Goal: Complete application form

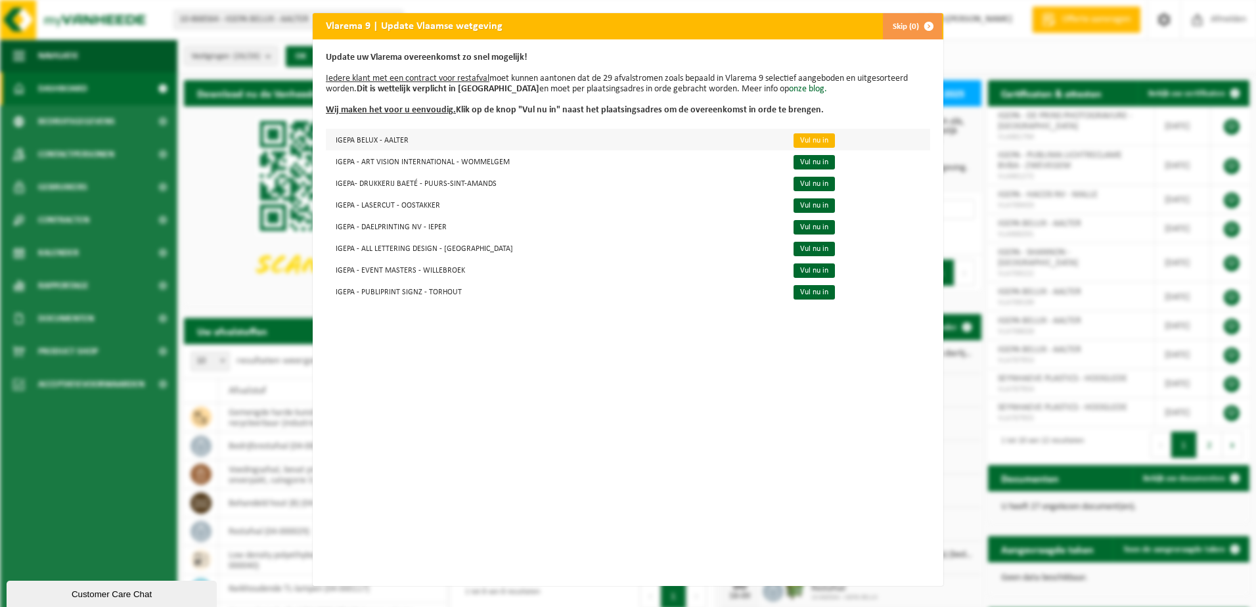
click at [793, 137] on link "Vul nu in" at bounding box center [813, 140] width 41 height 14
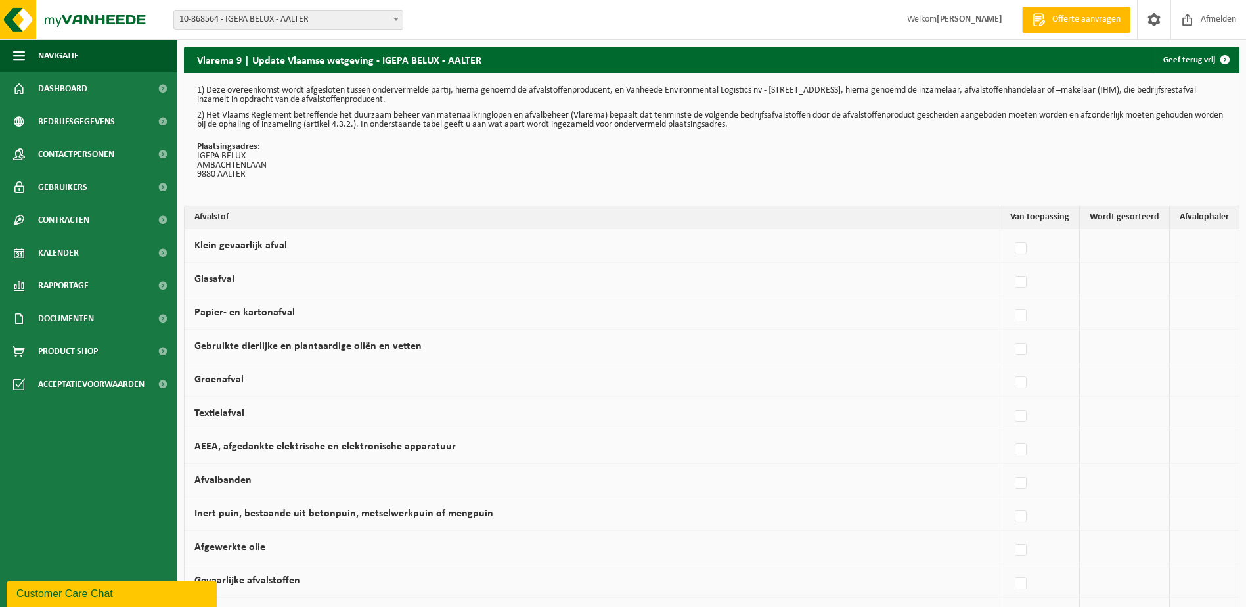
drag, startPoint x: 197, startPoint y: 167, endPoint x: 264, endPoint y: 167, distance: 67.0
click at [264, 167] on p "Plaatsingsadres: IGEPA BELUX AMBACHTENLAAN 9880 AALTER" at bounding box center [711, 161] width 1029 height 37
click at [428, 174] on p "Plaatsingsadres: IGEPA BELUX AMBACHTENLAAN 9880 AALTER" at bounding box center [711, 161] width 1029 height 37
click at [1200, 62] on link "Geef terug vrij" at bounding box center [1195, 60] width 85 height 26
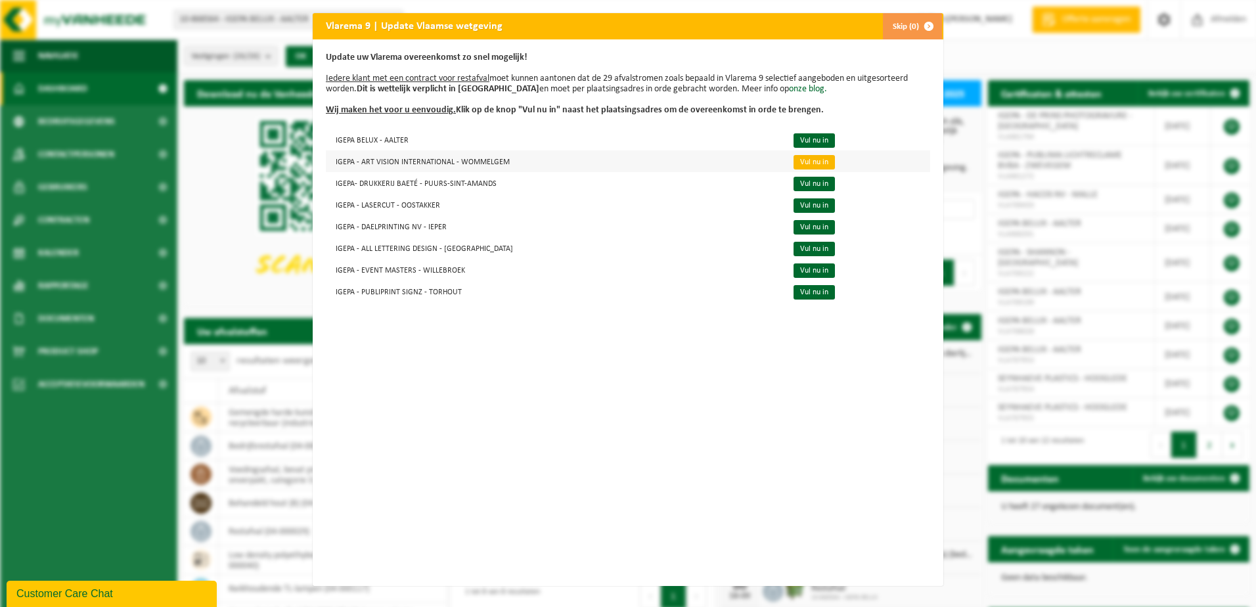
click at [793, 163] on link "Vul nu in" at bounding box center [813, 162] width 41 height 14
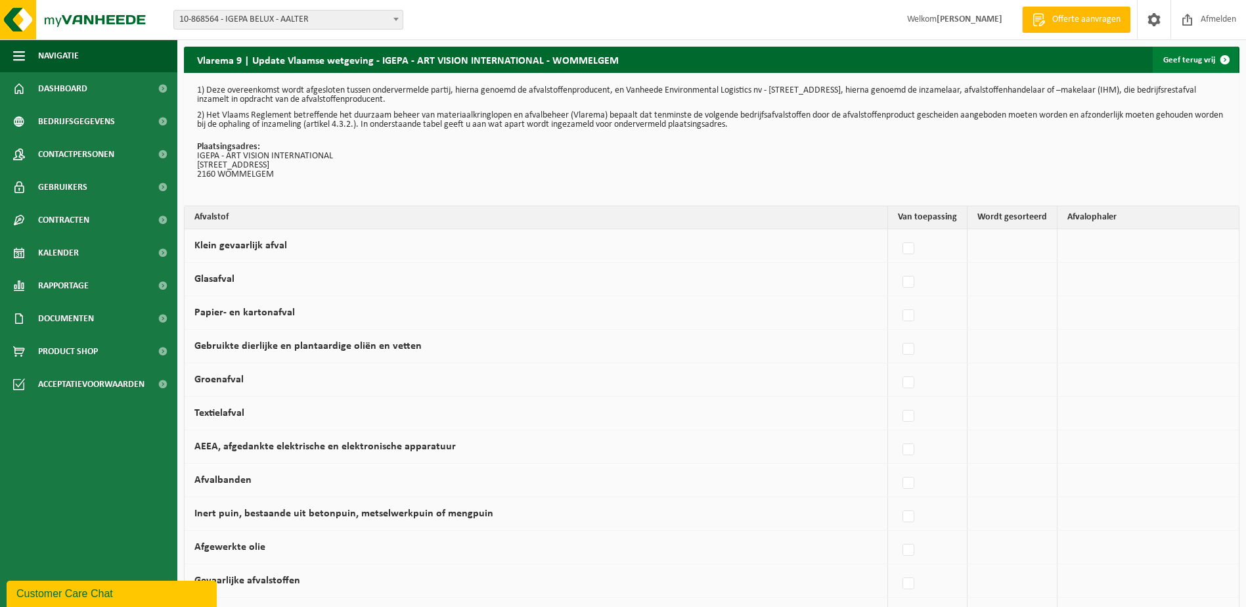
click at [1202, 61] on link "Geef terug vrij" at bounding box center [1195, 60] width 85 height 26
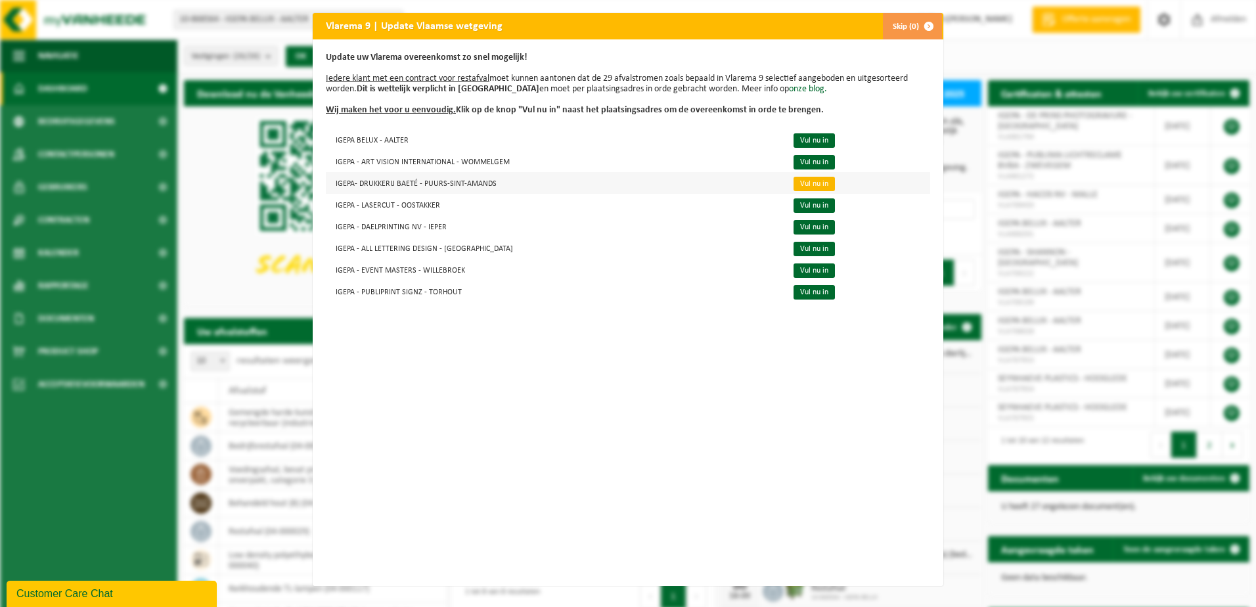
click at [801, 177] on link "Vul nu in" at bounding box center [813, 184] width 41 height 14
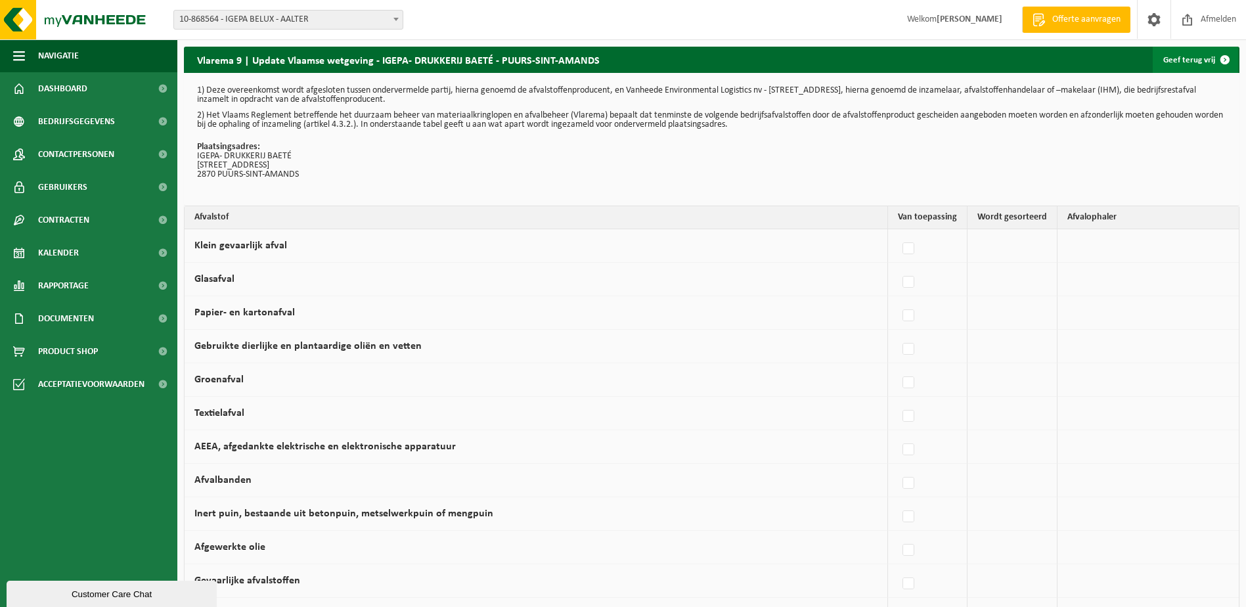
click at [1192, 63] on link "Geef terug vrij" at bounding box center [1195, 60] width 85 height 26
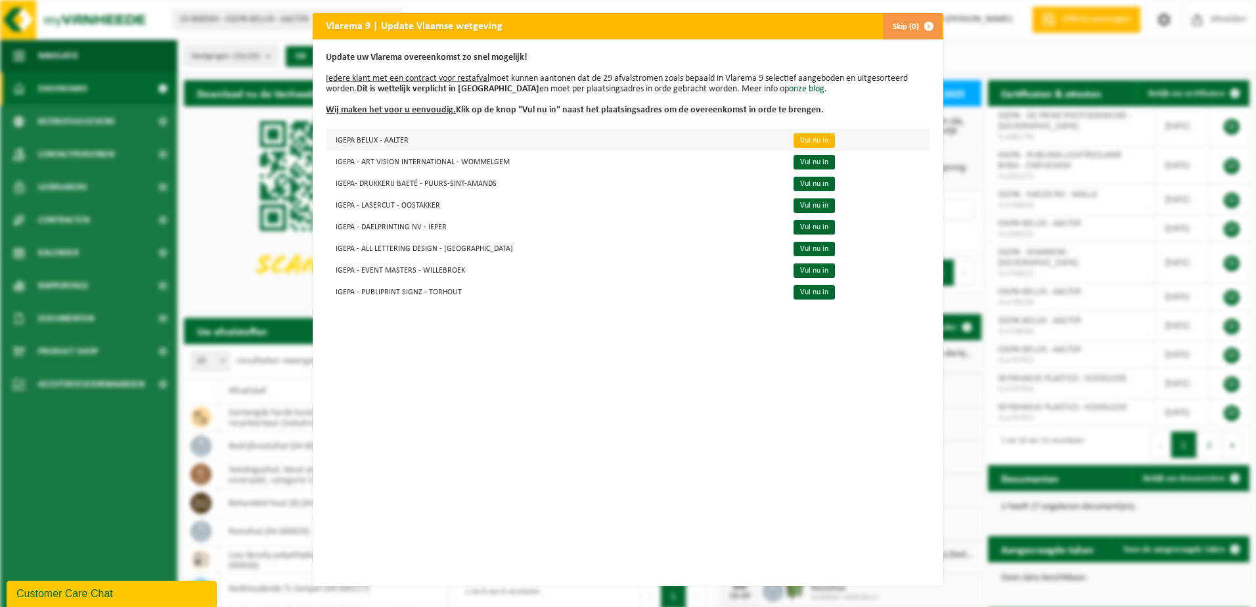
click at [810, 140] on link "Vul nu in" at bounding box center [813, 140] width 41 height 14
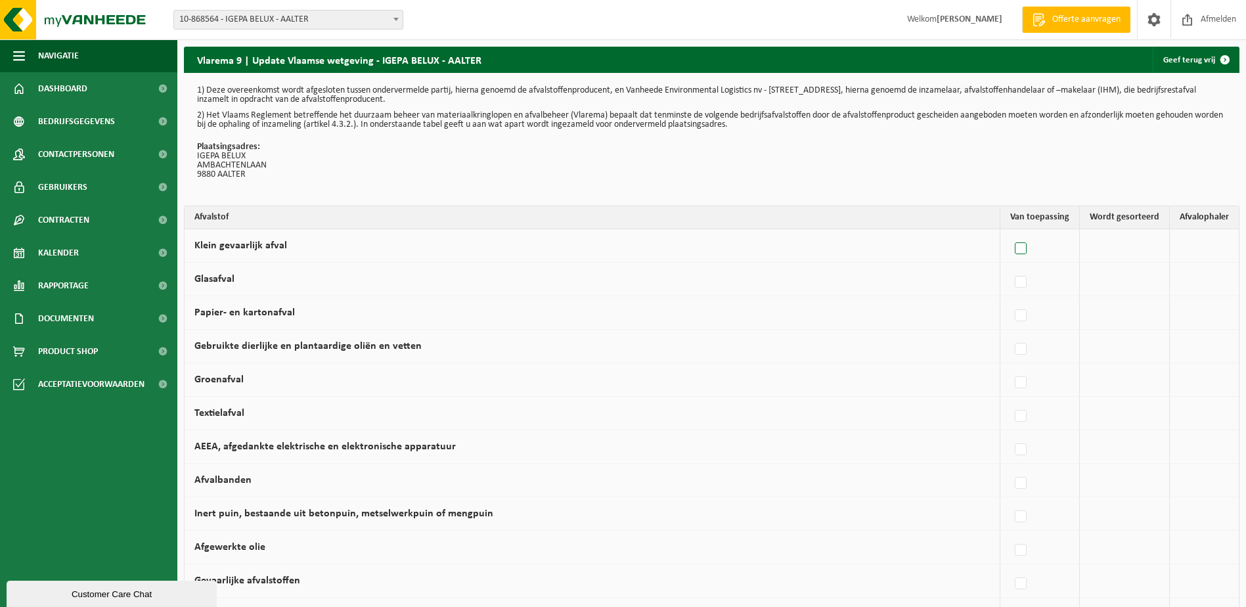
click at [1026, 250] on label at bounding box center [1021, 249] width 18 height 20
click at [1010, 232] on input "Klein gevaarlijk afval" at bounding box center [1009, 232] width 1 height 1
checkbox input "true"
click at [910, 315] on label at bounding box center [905, 316] width 18 height 20
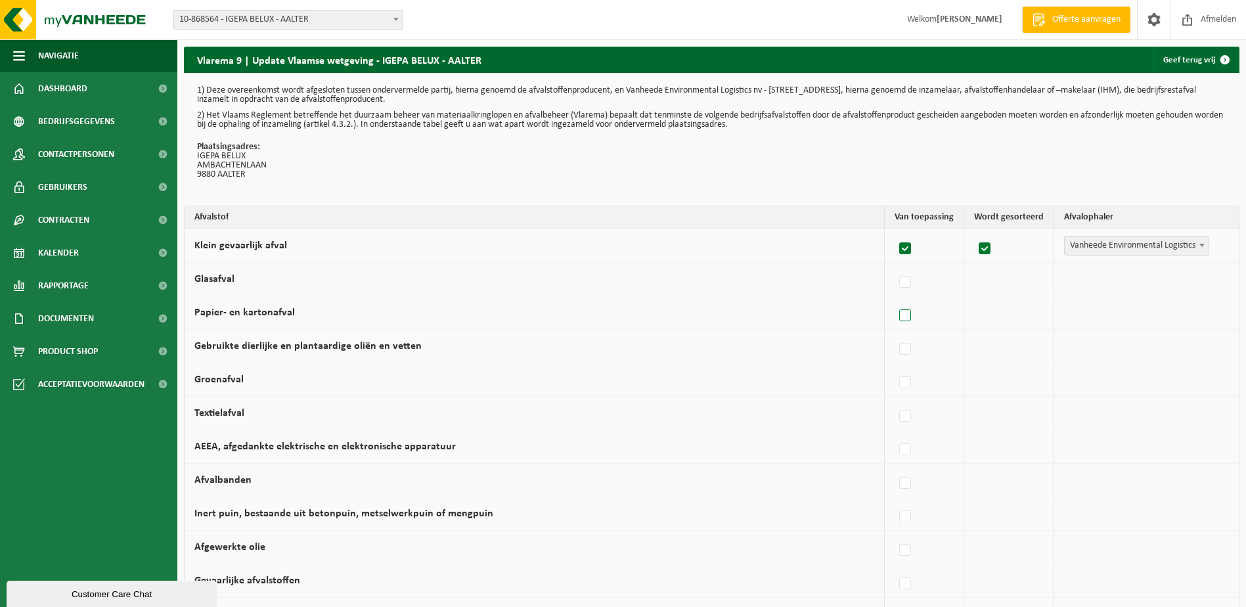
click at [894, 299] on input "Papier- en kartonafval" at bounding box center [894, 299] width 1 height 1
checkbox input "true"
click at [1208, 310] on span at bounding box center [1201, 311] width 13 height 17
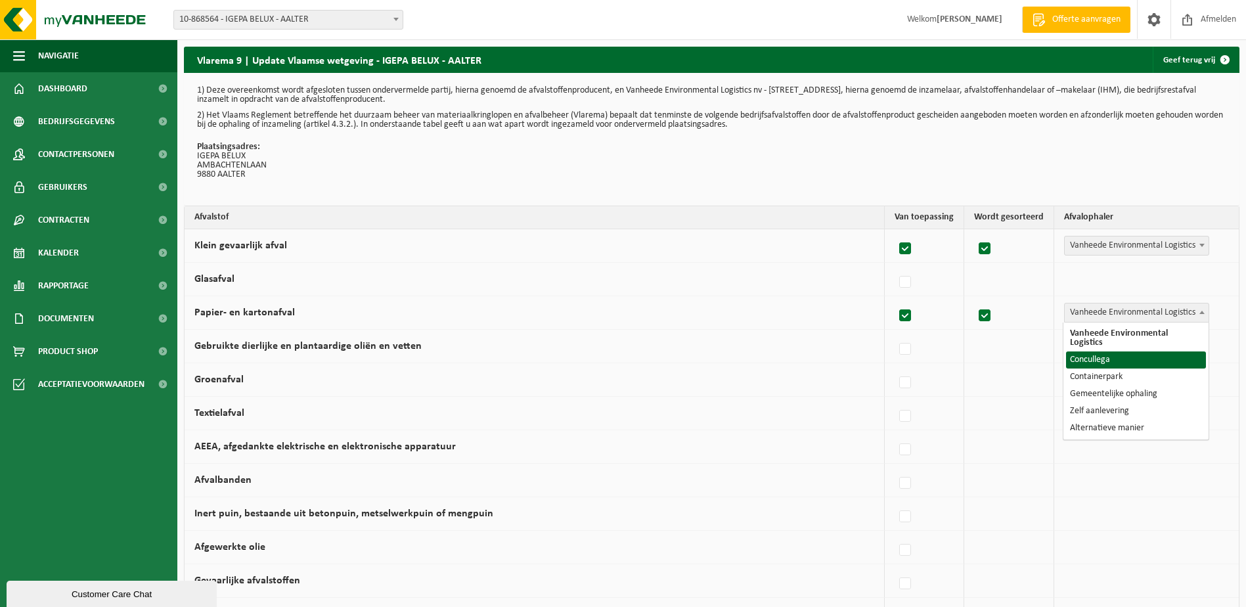
select select "Concullega"
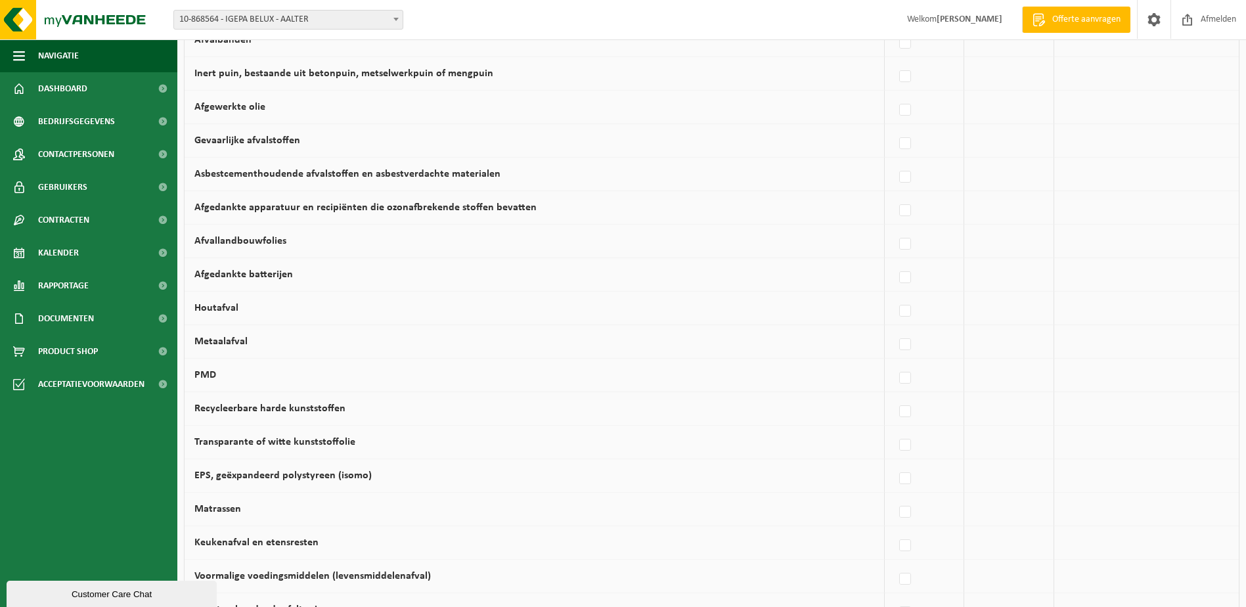
scroll to position [460, 0]
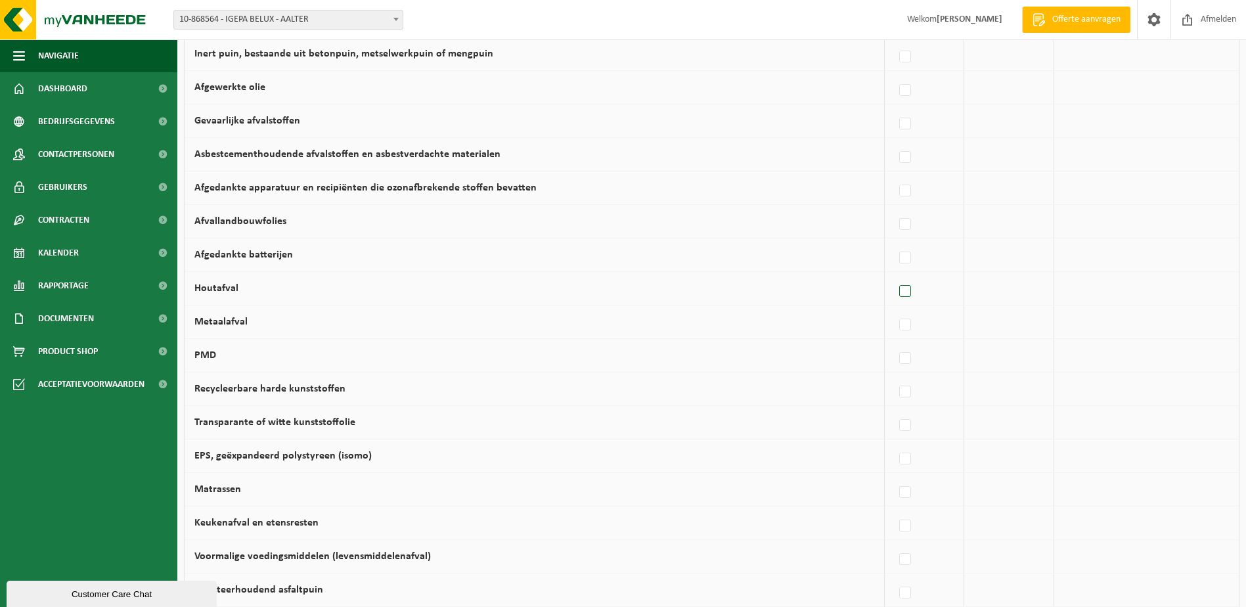
click at [904, 293] on label at bounding box center [905, 292] width 18 height 20
click at [894, 275] on input "Houtafval" at bounding box center [894, 275] width 1 height 1
checkbox input "true"
click at [911, 324] on label at bounding box center [905, 325] width 18 height 20
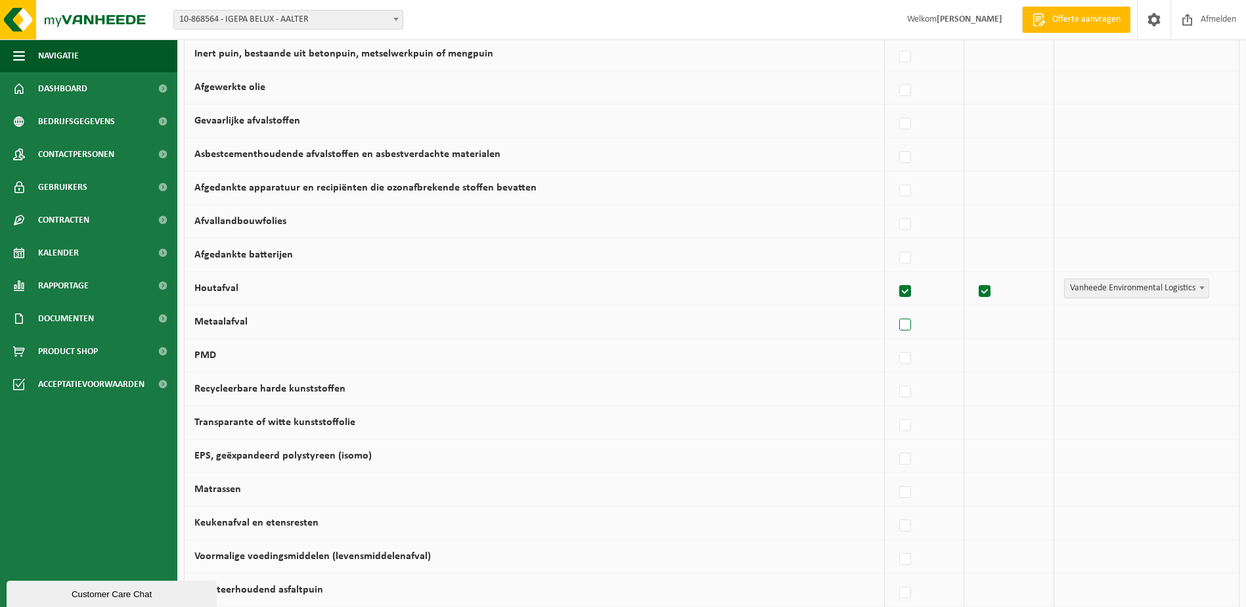
click at [894, 309] on input "Metaalafval" at bounding box center [894, 308] width 1 height 1
checkbox input "true"
click at [1199, 324] on span at bounding box center [1201, 321] width 13 height 17
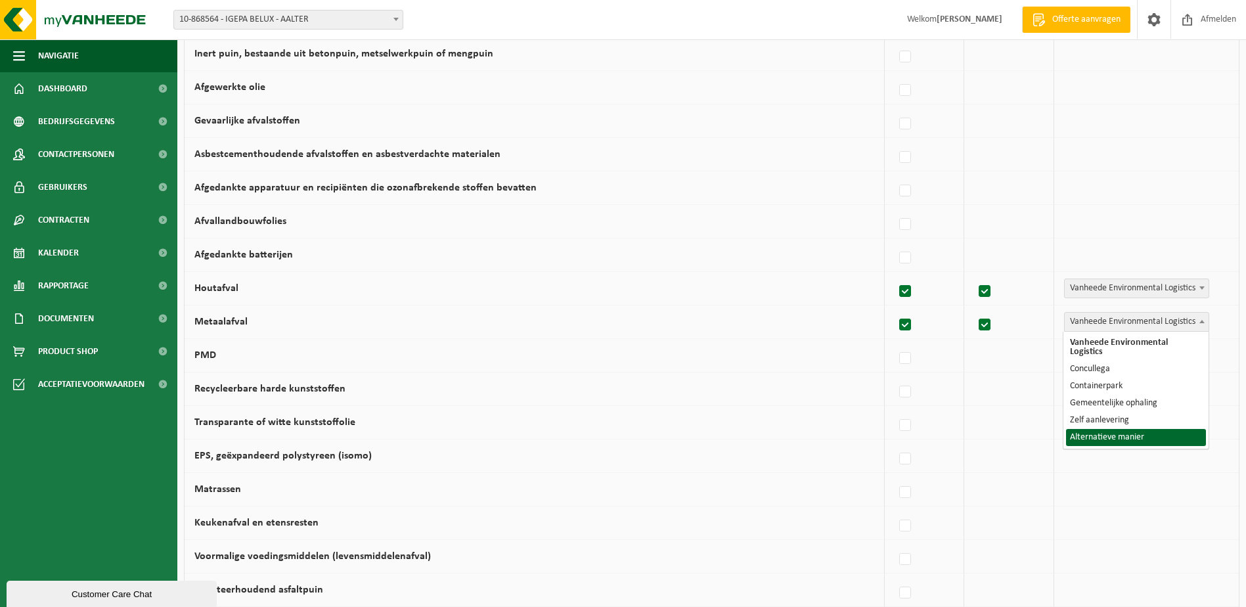
select select "Alternatieve manier"
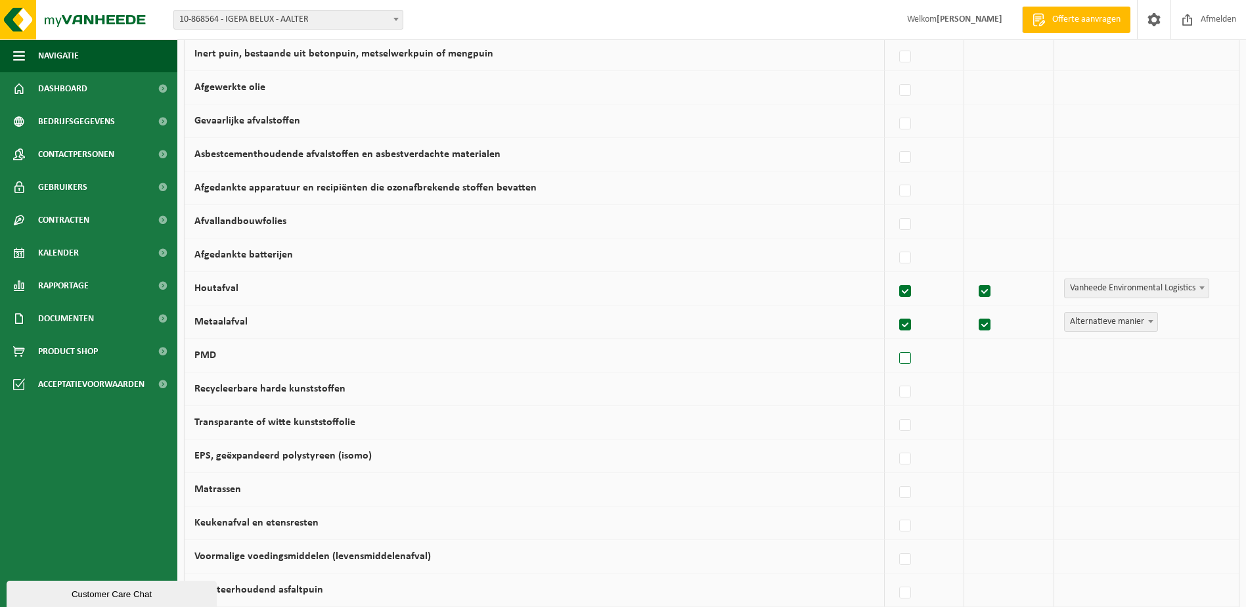
click at [905, 361] on label at bounding box center [905, 359] width 18 height 20
click at [894, 342] on input "PMD" at bounding box center [894, 341] width 1 height 1
checkbox input "true"
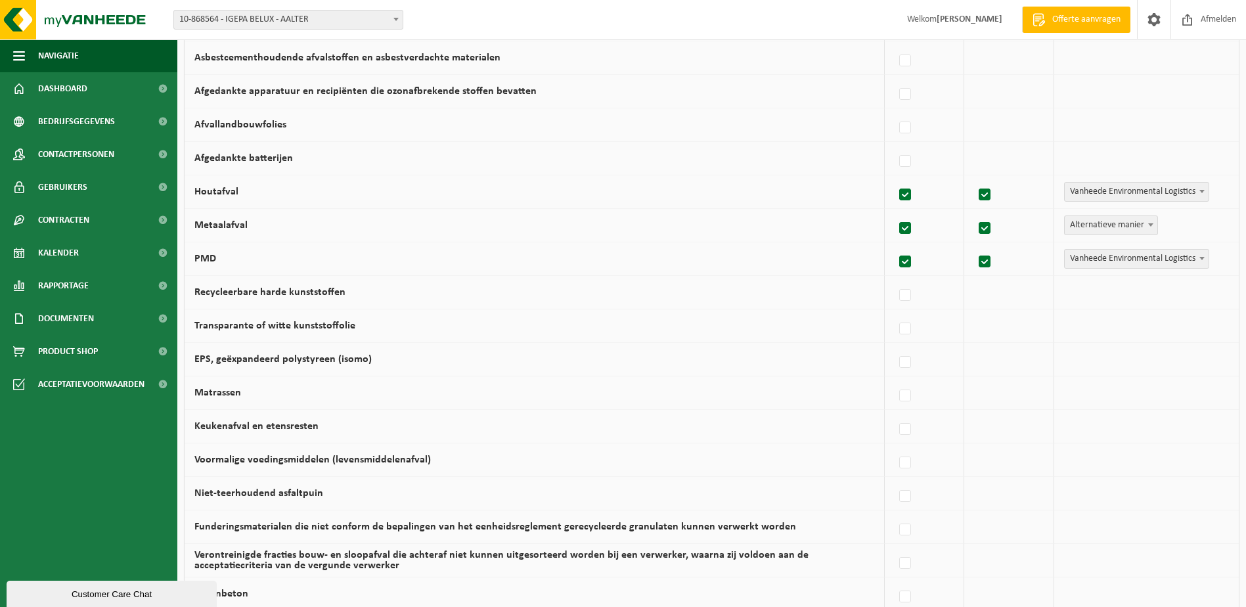
scroll to position [591, 0]
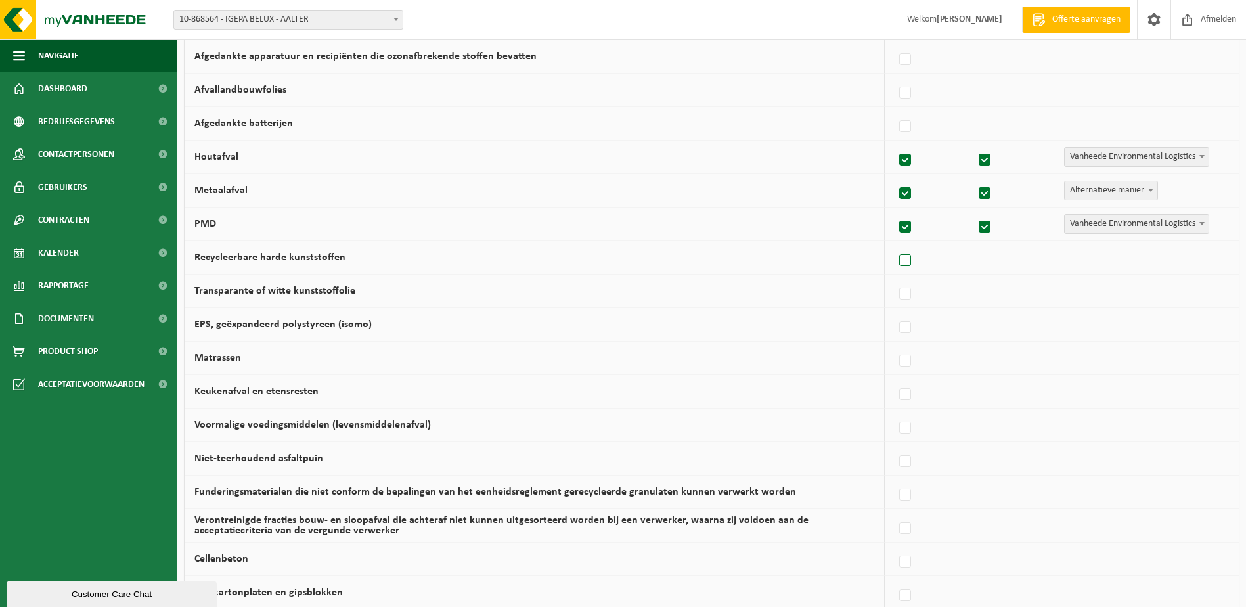
click at [904, 259] on label at bounding box center [905, 261] width 18 height 20
click at [894, 244] on input "Recycleerbare harde kunststoffen" at bounding box center [894, 244] width 1 height 1
checkbox input "true"
click at [1204, 255] on span at bounding box center [1201, 256] width 13 height 17
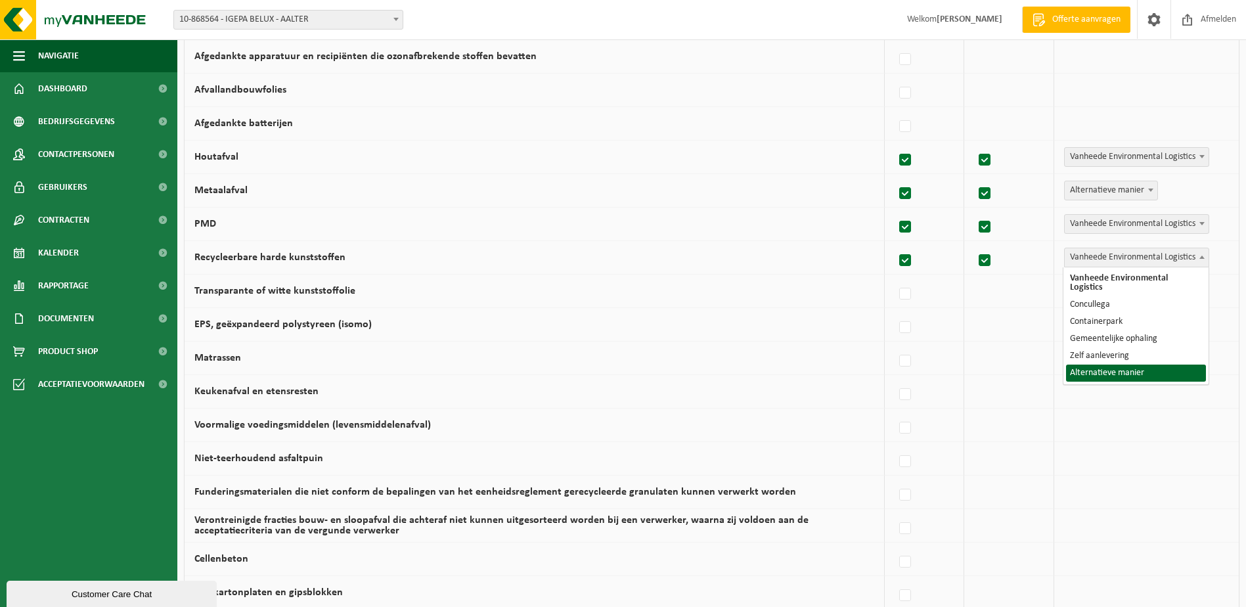
select select "Alternatieve manier"
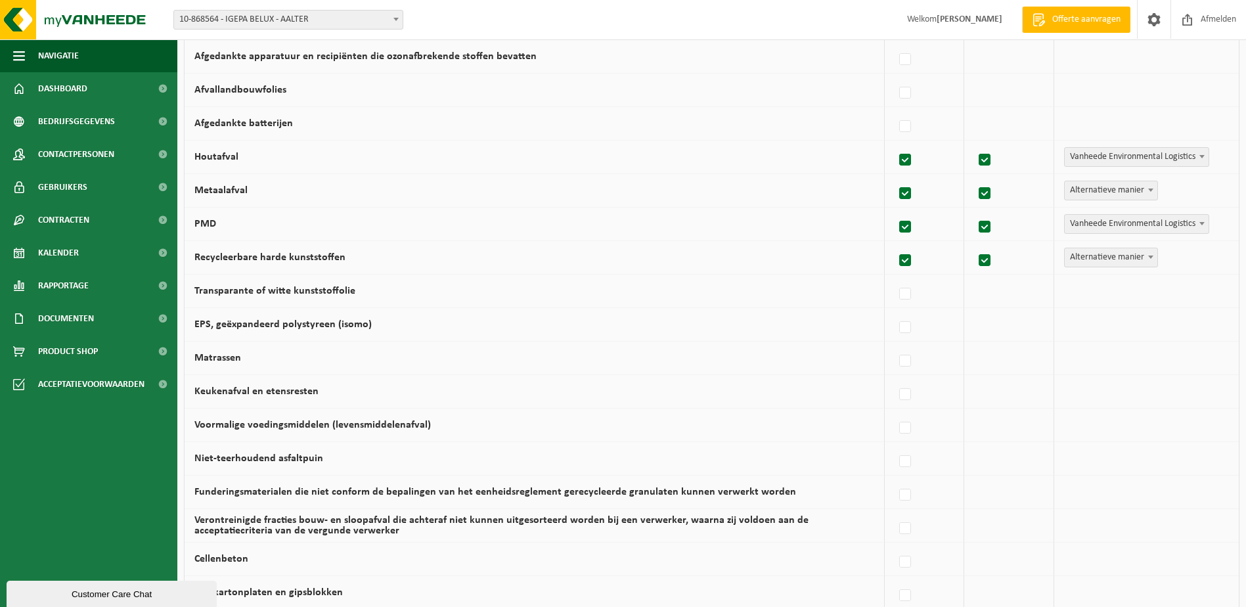
click at [1151, 255] on span at bounding box center [1150, 256] width 13 height 17
click at [904, 290] on label at bounding box center [905, 294] width 18 height 20
click at [894, 278] on input "Transparante of witte kunststoffolie" at bounding box center [894, 277] width 1 height 1
checkbox input "true"
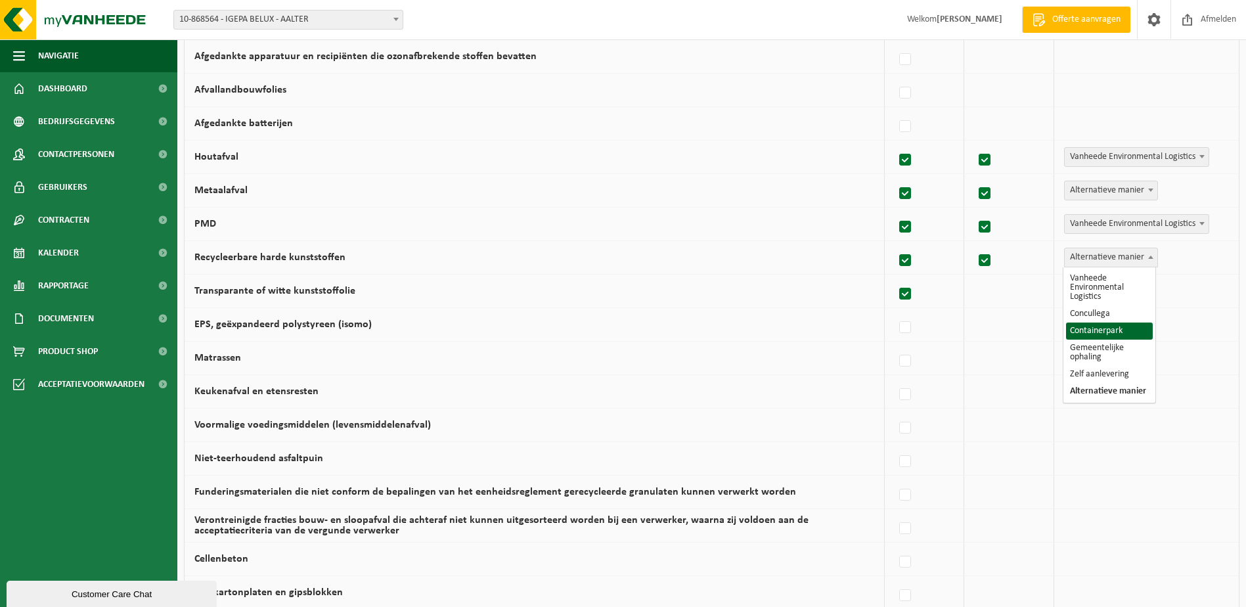
checkbox input "true"
click at [1200, 290] on b at bounding box center [1201, 290] width 5 height 3
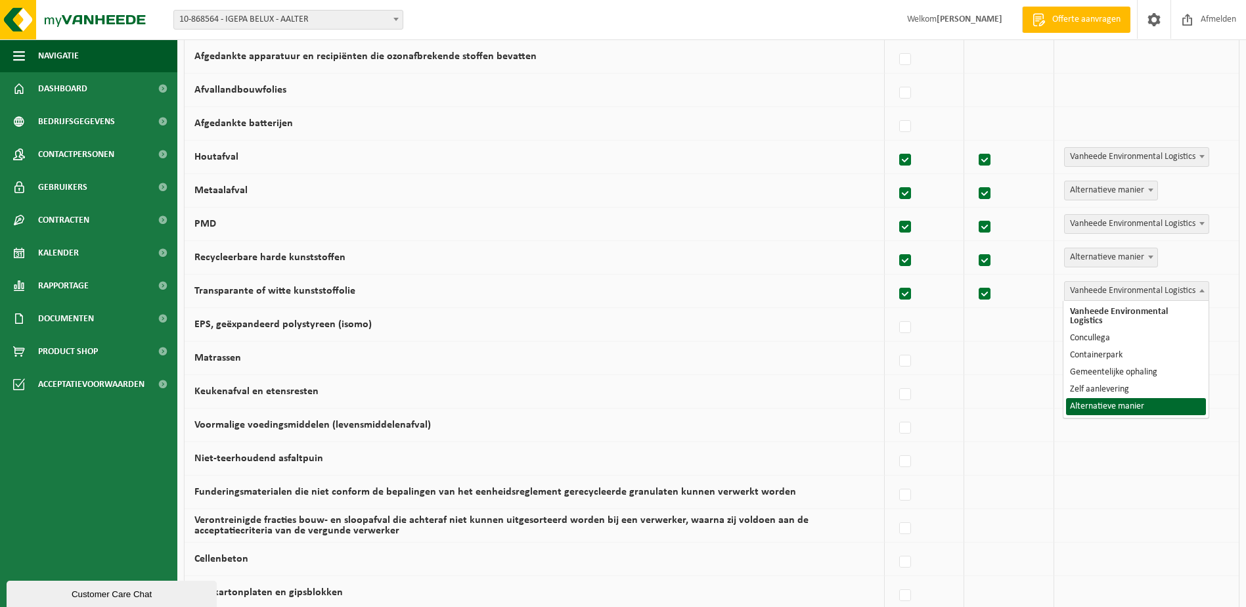
select select "Alternatieve manier"
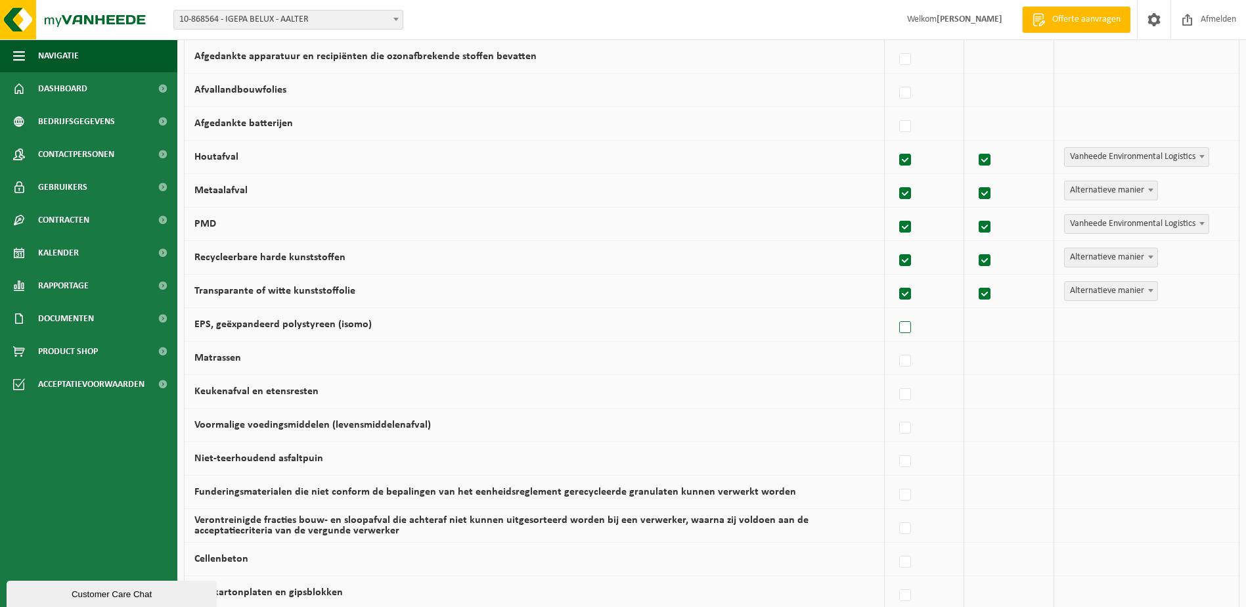
click at [903, 330] on label at bounding box center [905, 328] width 18 height 20
click at [894, 311] on input "EPS, geëxpandeerd polystyreen (isomo)" at bounding box center [894, 311] width 1 height 1
checkbox input "true"
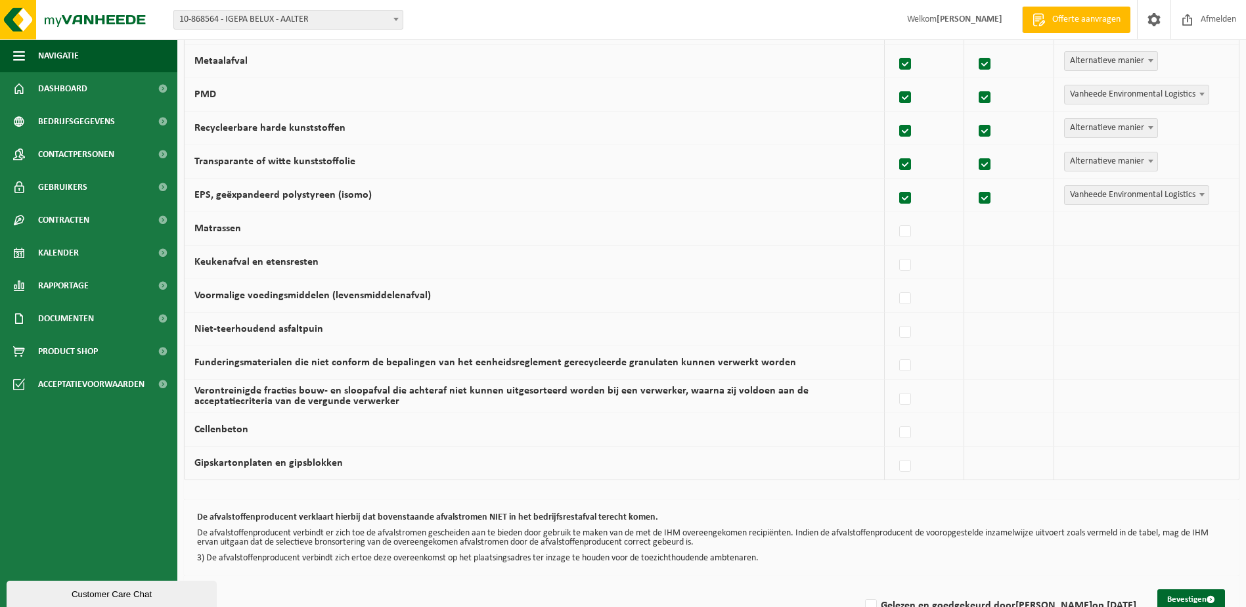
scroll to position [722, 0]
click at [909, 265] on label at bounding box center [905, 263] width 18 height 20
click at [894, 247] on input "Keukenafval en etensresten" at bounding box center [894, 246] width 1 height 1
checkbox input "true"
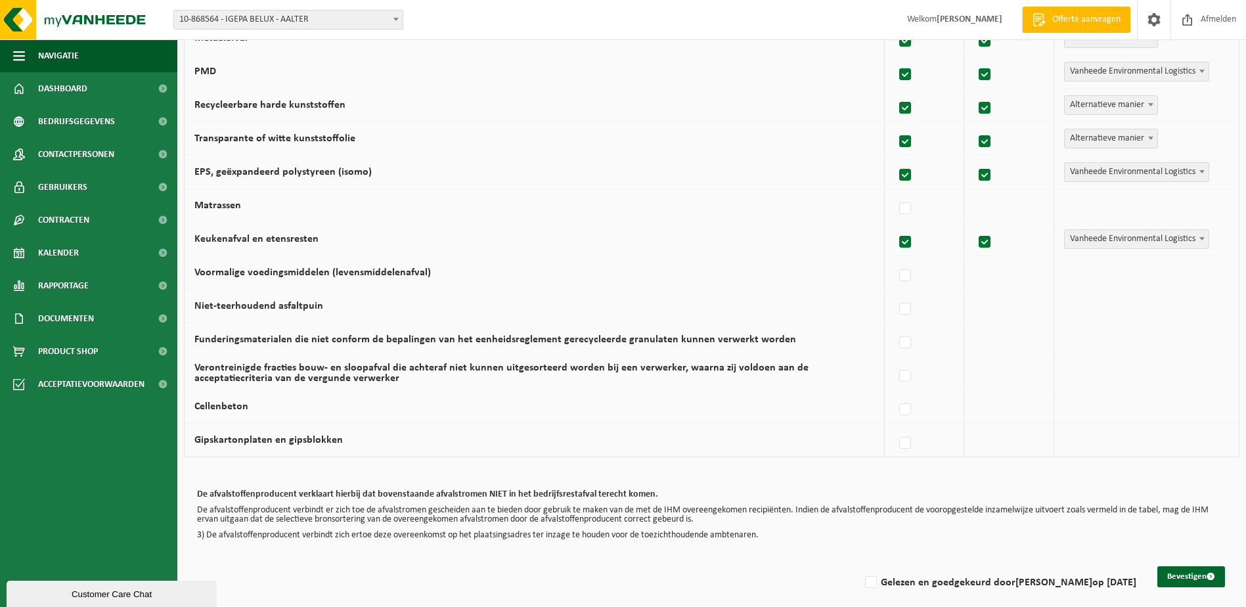
scroll to position [755, 0]
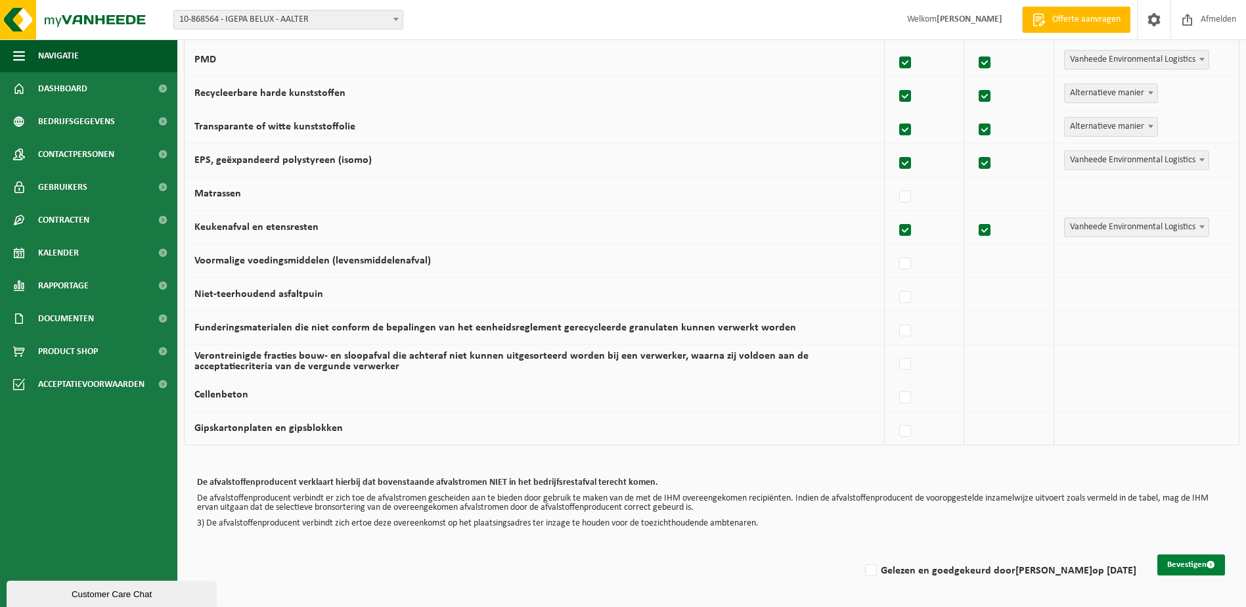
click at [1195, 562] on button "Bevestigen" at bounding box center [1191, 564] width 68 height 21
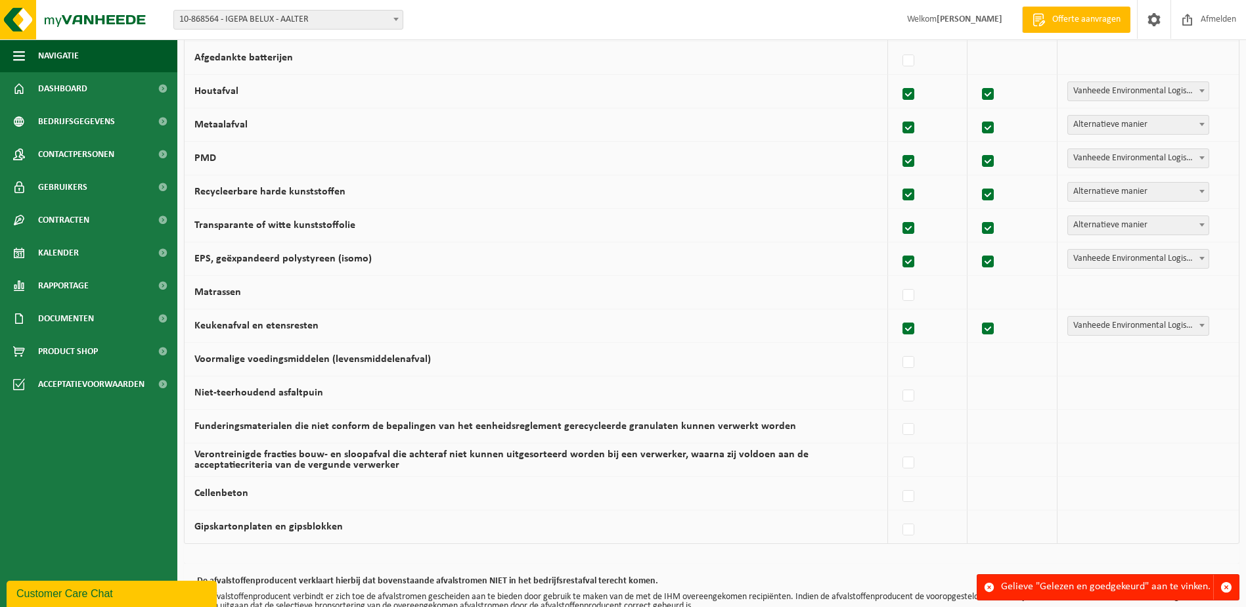
scroll to position [755, 0]
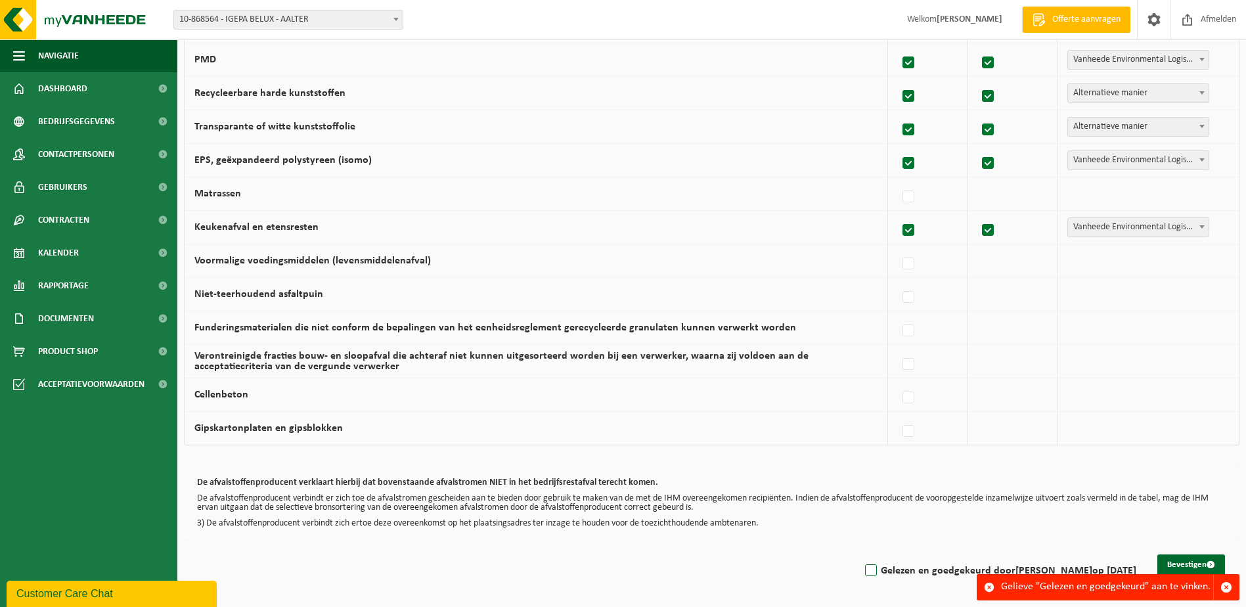
click at [862, 572] on label "Gelezen en goedgekeurd door GENNARO RUYVER op 15/09/25" at bounding box center [999, 571] width 274 height 20
click at [860, 554] on input "Gelezen en goedgekeurd door GENNARO RUYVER op 15/09/25" at bounding box center [860, 554] width 1 height 1
checkbox input "true"
click at [1191, 561] on button "Bevestigen" at bounding box center [1191, 564] width 68 height 21
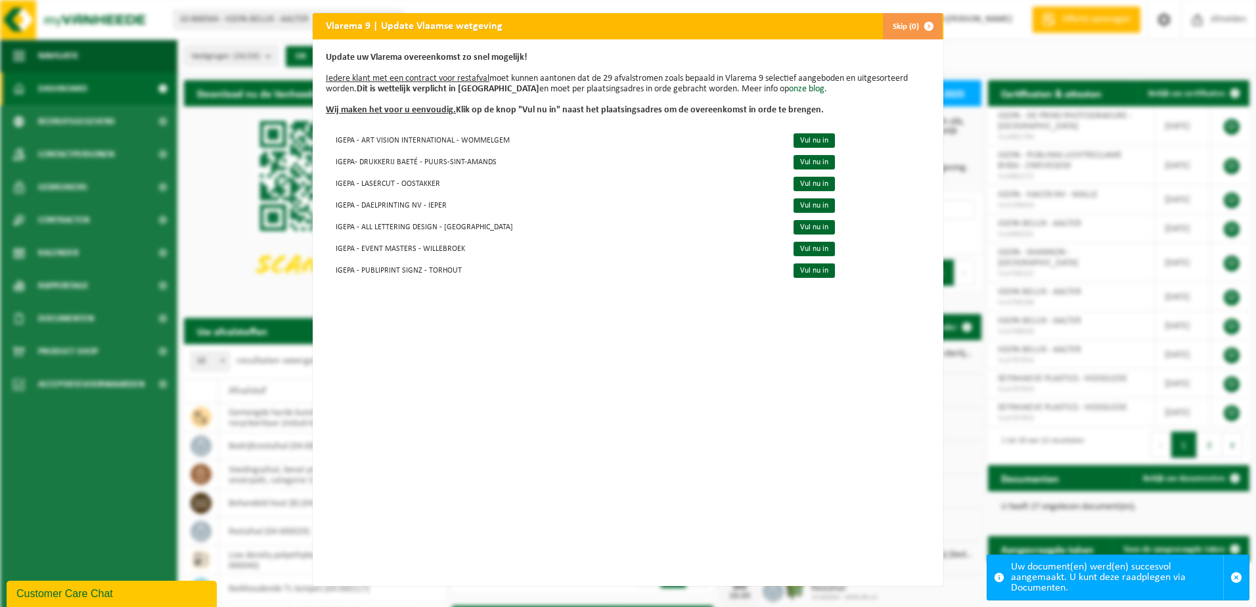
drag, startPoint x: 894, startPoint y: 24, endPoint x: 901, endPoint y: 41, distance: 18.5
click at [894, 24] on button "Skip (0)" at bounding box center [912, 26] width 60 height 26
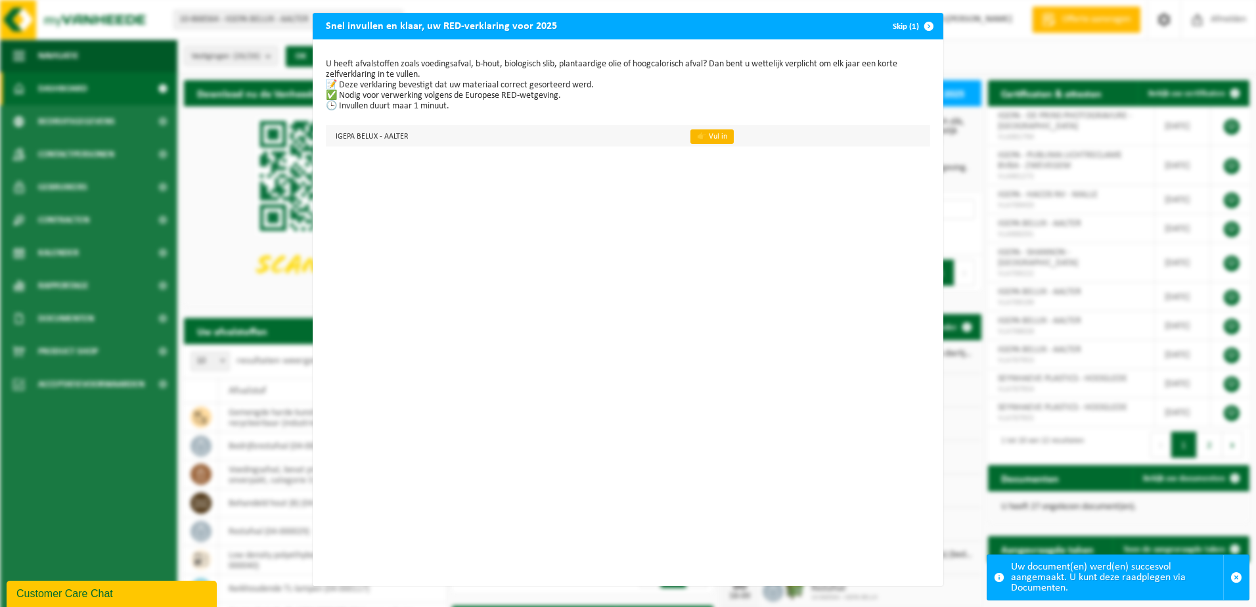
click at [693, 131] on link "👉 Vul in" at bounding box center [711, 136] width 43 height 14
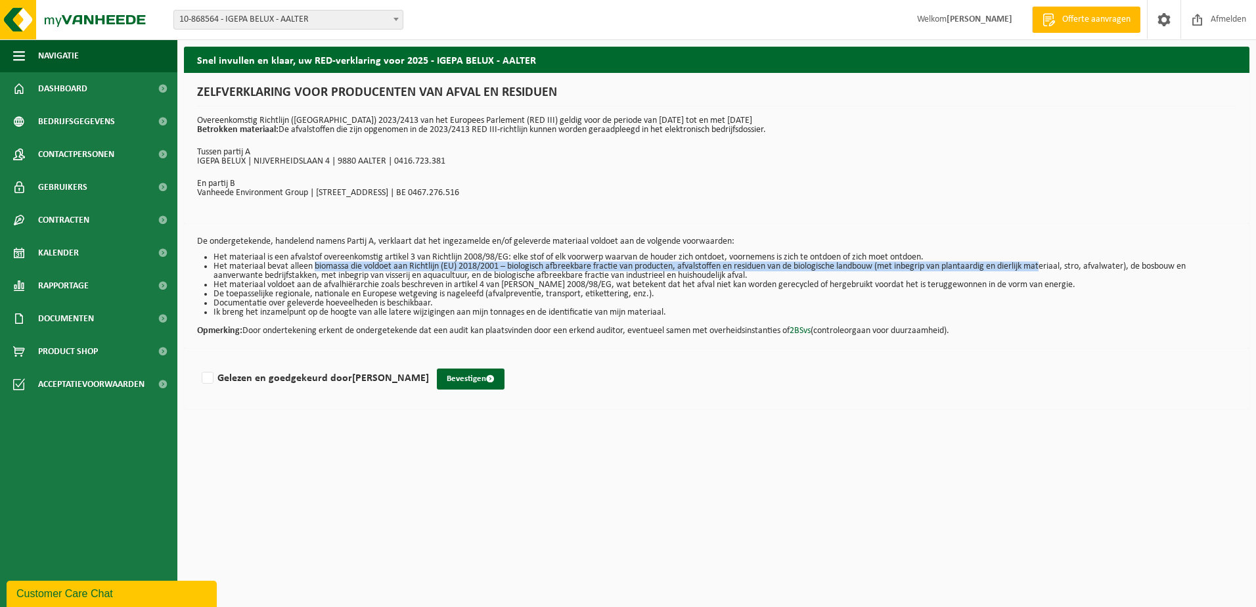
drag, startPoint x: 311, startPoint y: 266, endPoint x: 1045, endPoint y: 271, distance: 733.6
click at [1045, 271] on li "Het materiaal bevat alleen biomassa die voldoet aan Richtlijn (EU) 2018/2001 – …" at bounding box center [724, 271] width 1023 height 18
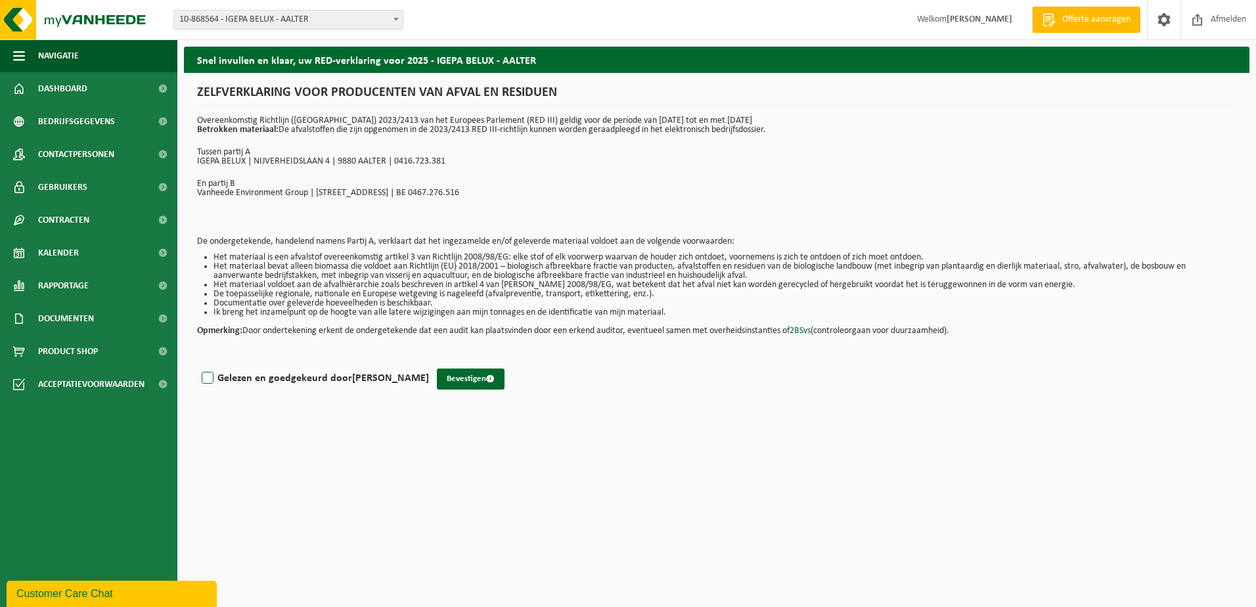
click at [208, 378] on label "Gelezen en goedgekeurd door [PERSON_NAME]" at bounding box center [314, 378] width 230 height 20
click at [429, 362] on input "Gelezen en goedgekeurd door [PERSON_NAME]" at bounding box center [429, 361] width 1 height 1
checkbox input "true"
click at [483, 381] on button "Bevestigen" at bounding box center [471, 378] width 68 height 21
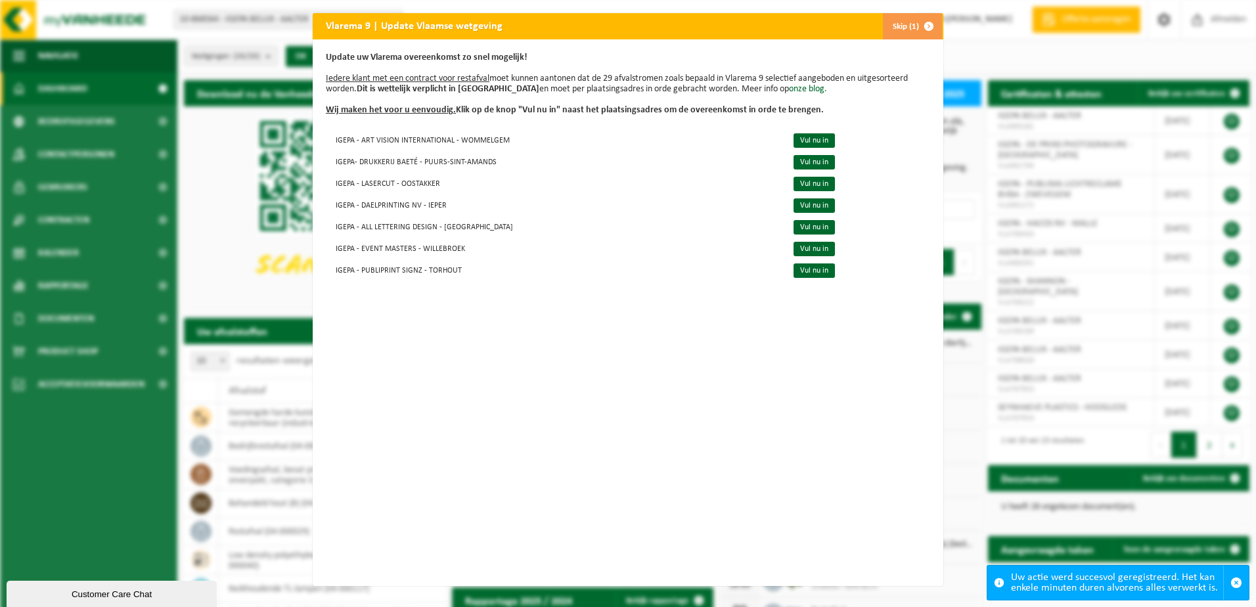
click at [901, 28] on button "Skip (1)" at bounding box center [912, 26] width 60 height 26
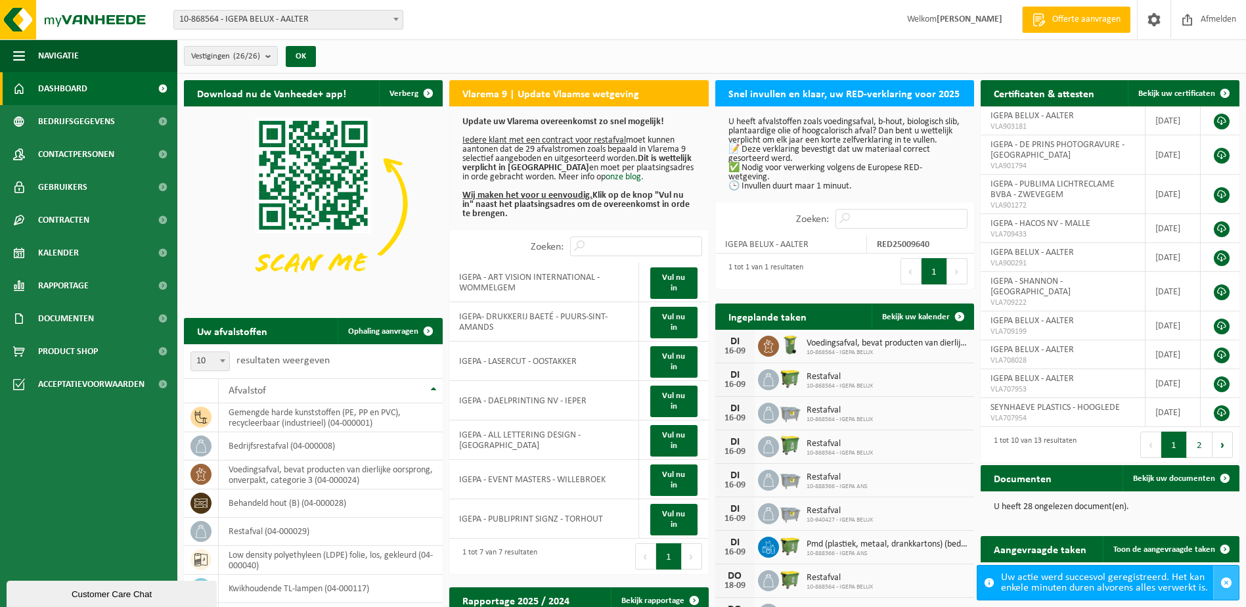
click at [1226, 580] on span "button" at bounding box center [1226, 583] width 12 height 12
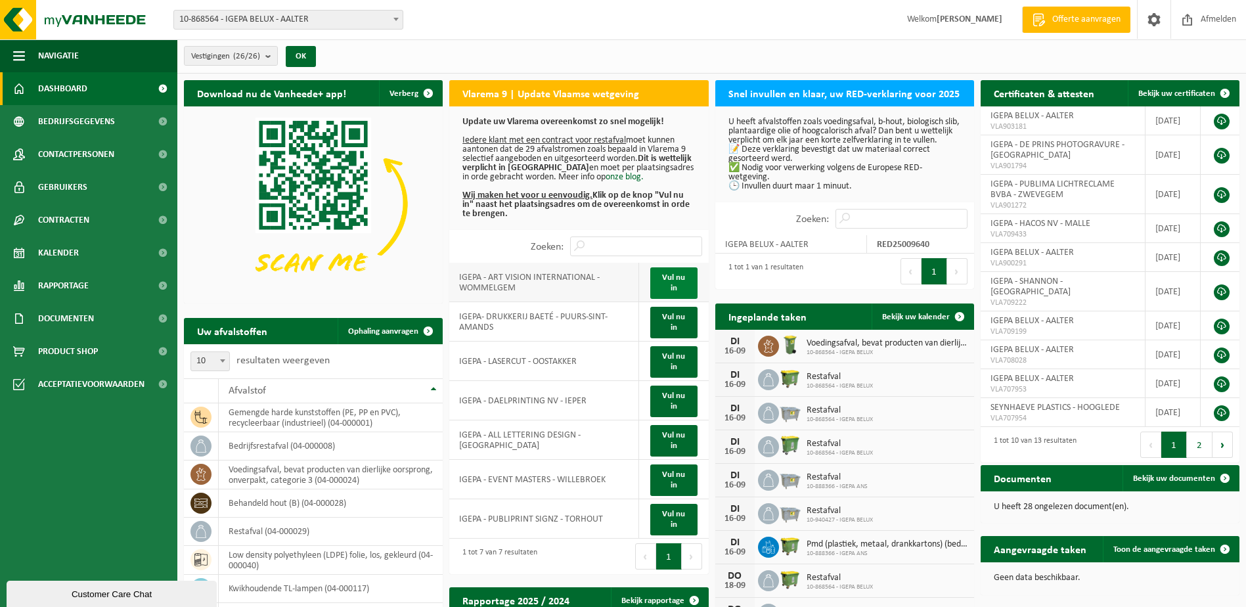
click at [686, 284] on link "Vul nu in" at bounding box center [673, 283] width 47 height 32
